Goal: Task Accomplishment & Management: Complete application form

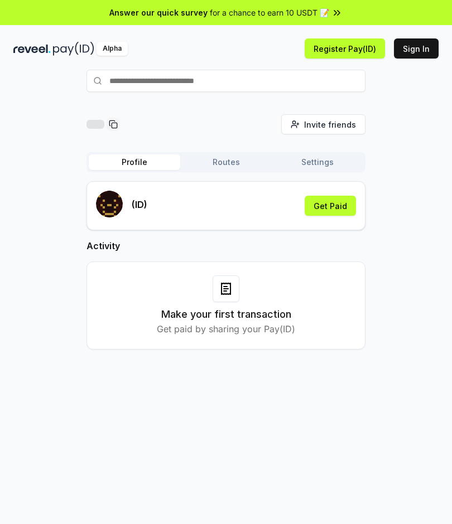
click at [419, 47] on button "Sign In" at bounding box center [416, 48] width 45 height 20
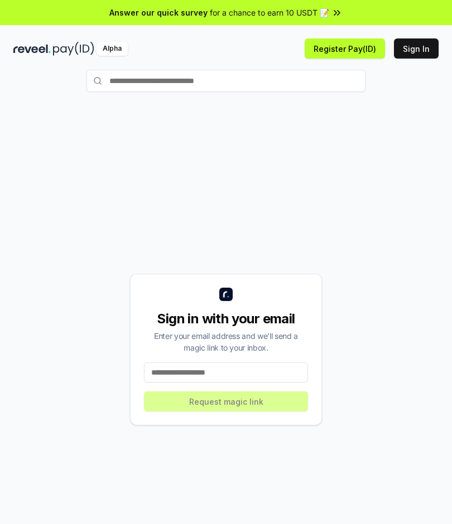
click at [254, 382] on input at bounding box center [226, 372] width 164 height 20
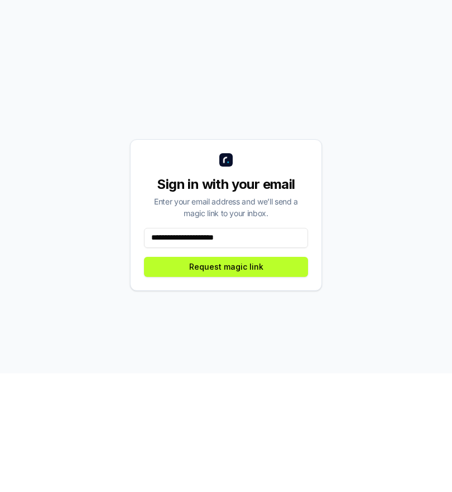
type input "**********"
click at [280, 376] on button "Request magic link" at bounding box center [226, 386] width 164 height 20
